Goal: Check status

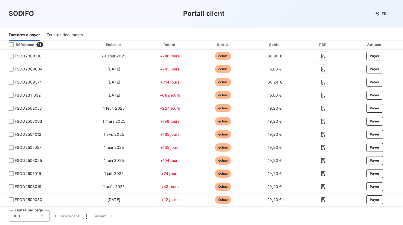
scroll to position [84, 0]
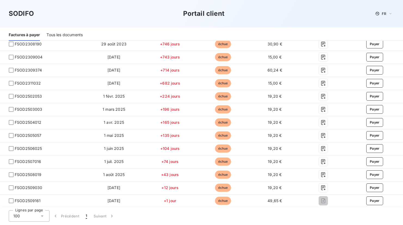
click at [69, 32] on div "Tous les documents" at bounding box center [65, 34] width 36 height 11
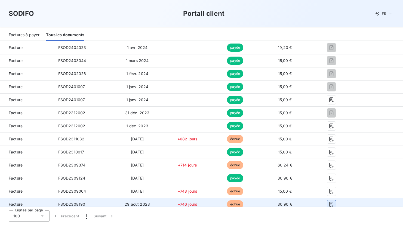
scroll to position [354, 0]
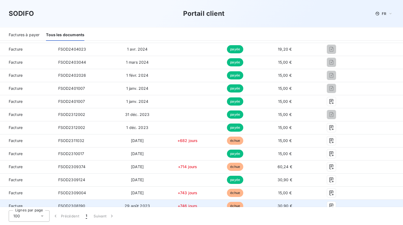
click at [332, 201] on td at bounding box center [331, 206] width 41 height 13
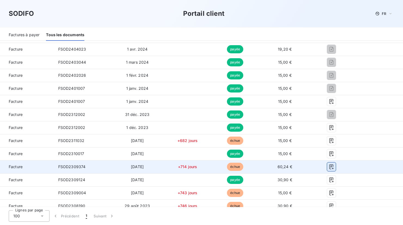
scroll to position [359, 0]
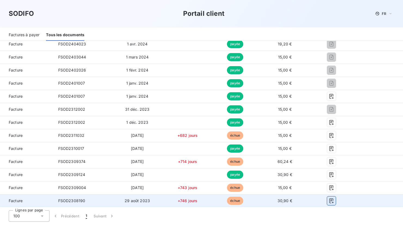
click at [333, 200] on icon "button" at bounding box center [332, 200] width 4 height 5
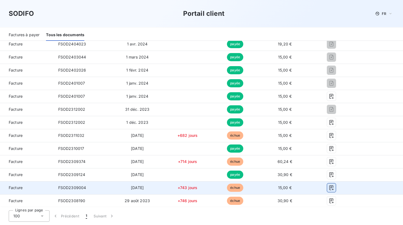
click at [331, 187] on icon "button" at bounding box center [331, 187] width 5 height 5
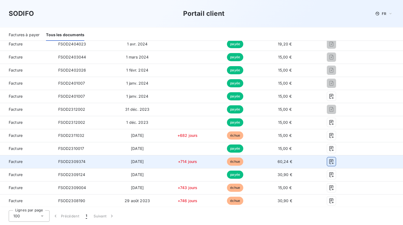
click at [333, 162] on icon "button" at bounding box center [331, 161] width 5 height 5
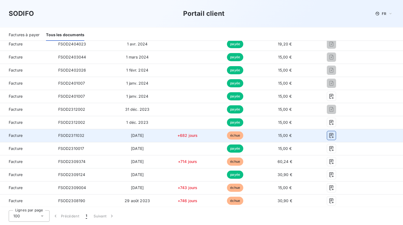
click at [330, 137] on icon "button" at bounding box center [331, 135] width 5 height 5
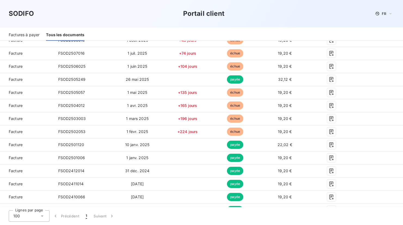
scroll to position [115, 0]
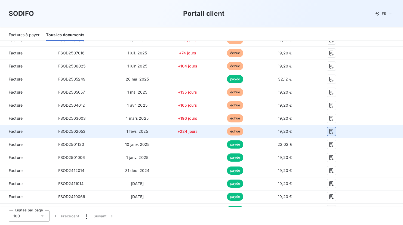
click at [332, 133] on icon "button" at bounding box center [331, 131] width 5 height 5
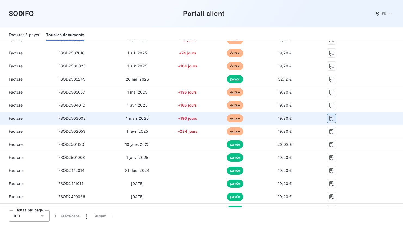
click at [332, 119] on icon "button" at bounding box center [331, 118] width 5 height 5
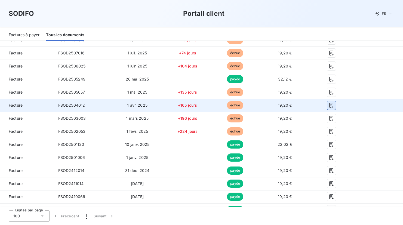
click at [333, 106] on icon "button" at bounding box center [332, 105] width 4 height 5
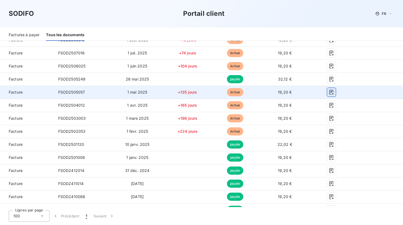
click at [332, 94] on icon "button" at bounding box center [331, 92] width 5 height 5
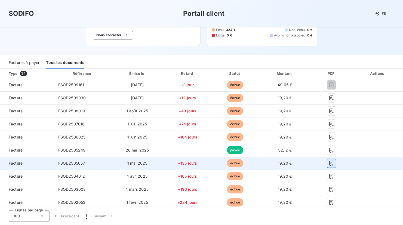
scroll to position [37, 0]
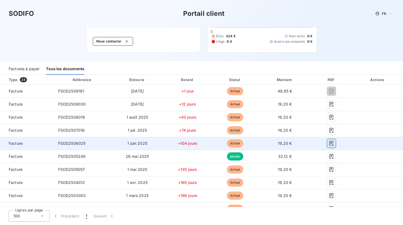
click at [334, 145] on icon "button" at bounding box center [331, 143] width 5 height 5
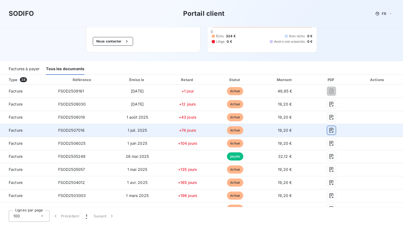
click at [331, 129] on icon "button" at bounding box center [332, 130] width 4 height 5
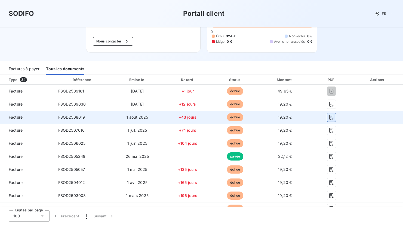
click at [333, 118] on icon "button" at bounding box center [332, 117] width 4 height 5
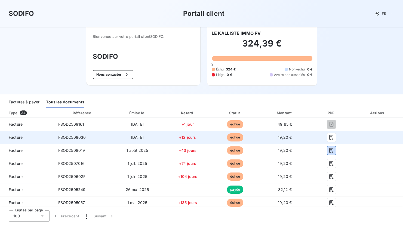
scroll to position [6, 0]
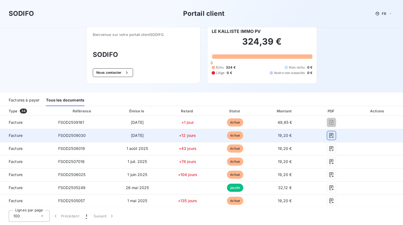
click at [332, 134] on icon "button" at bounding box center [332, 135] width 4 height 5
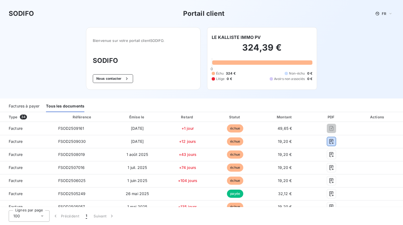
click at [30, 108] on div "Factures à payer" at bounding box center [24, 106] width 31 height 11
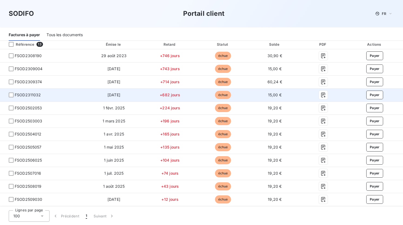
scroll to position [84, 0]
